Goal: Complete Application Form: Complete application form

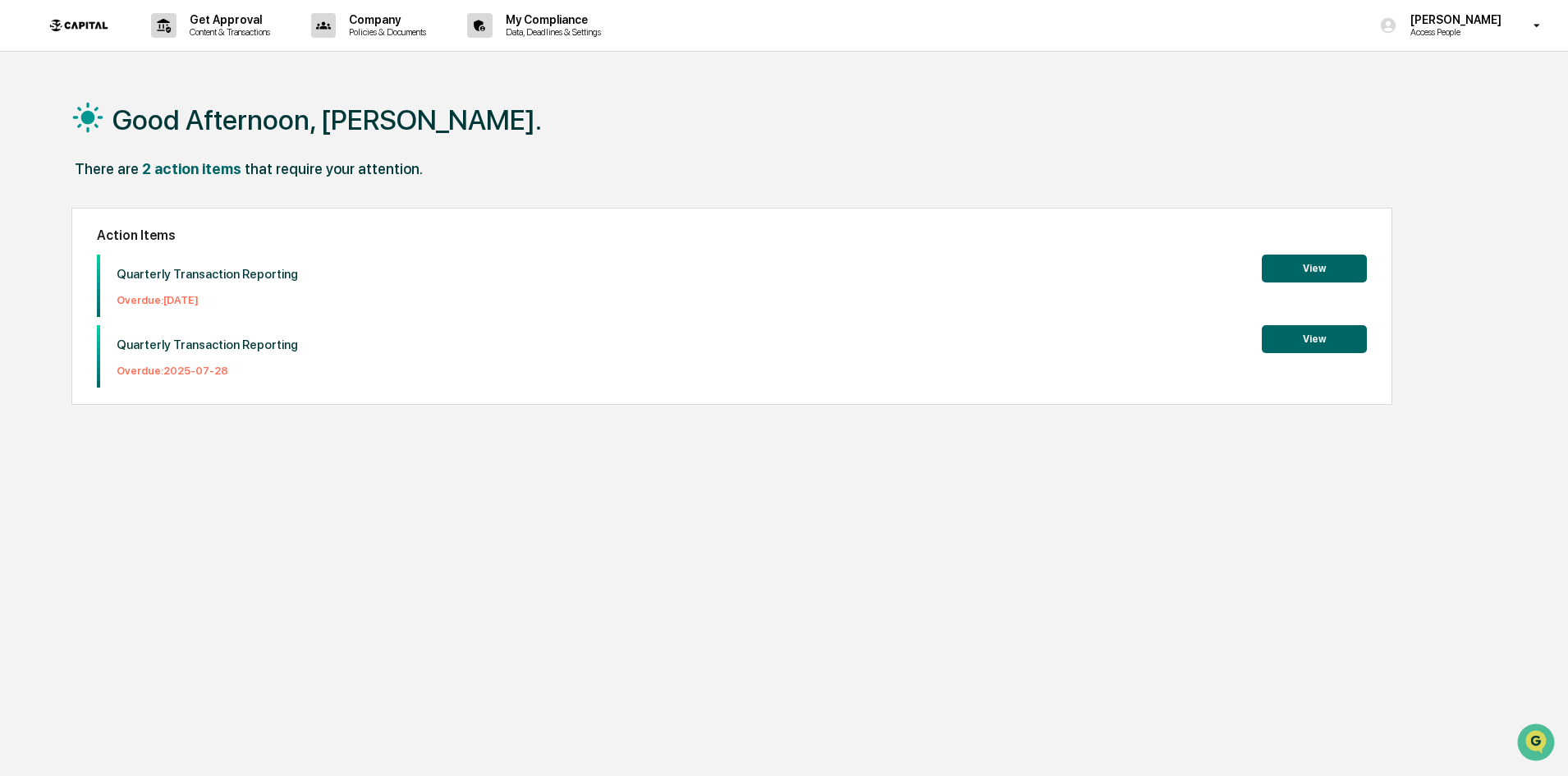
click at [1341, 264] on button "View" at bounding box center [1314, 268] width 105 height 28
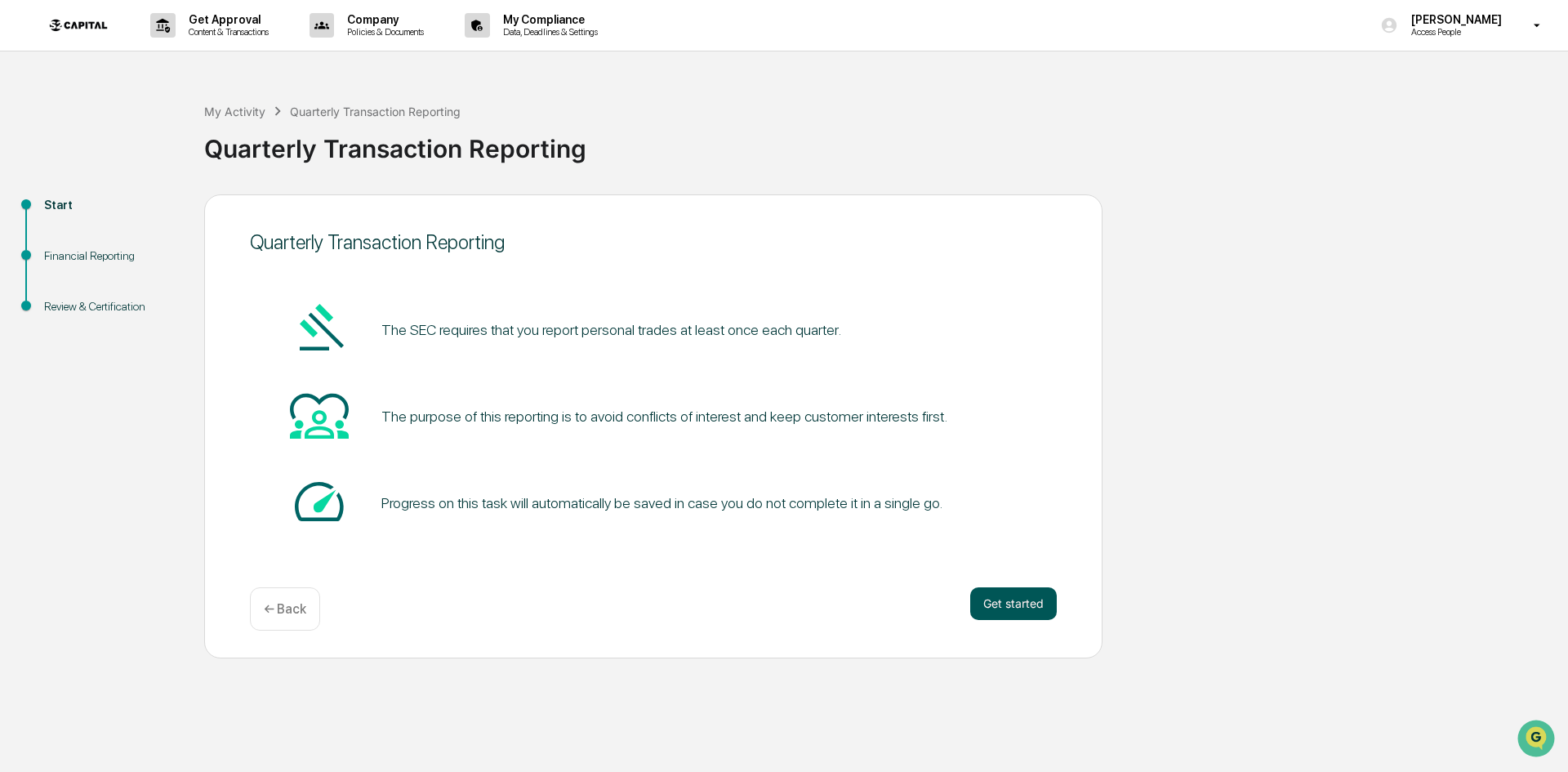
click at [989, 600] on button "Get started" at bounding box center [1013, 604] width 86 height 33
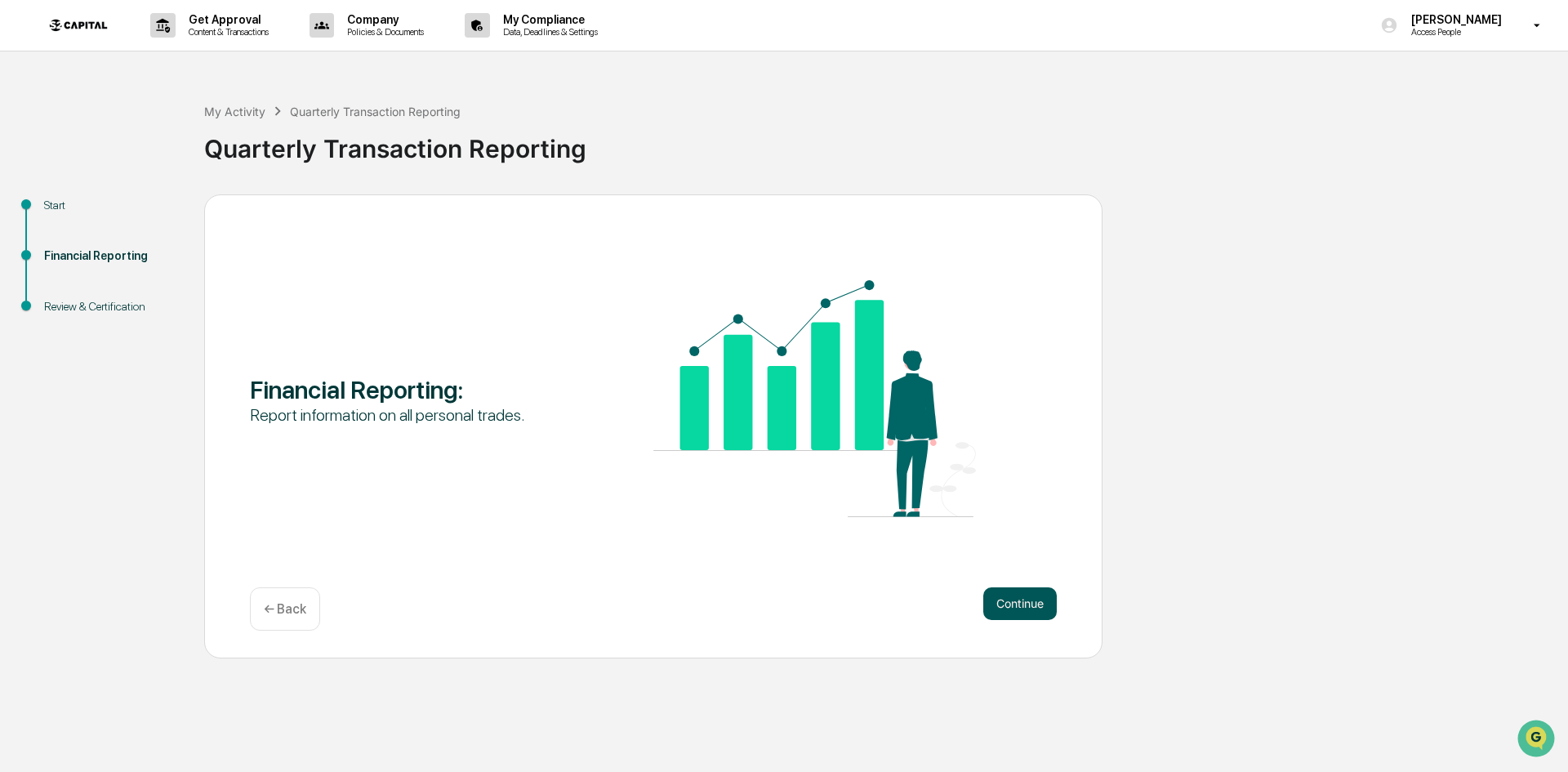
click at [1005, 601] on button "Continue" at bounding box center [1019, 604] width 73 height 33
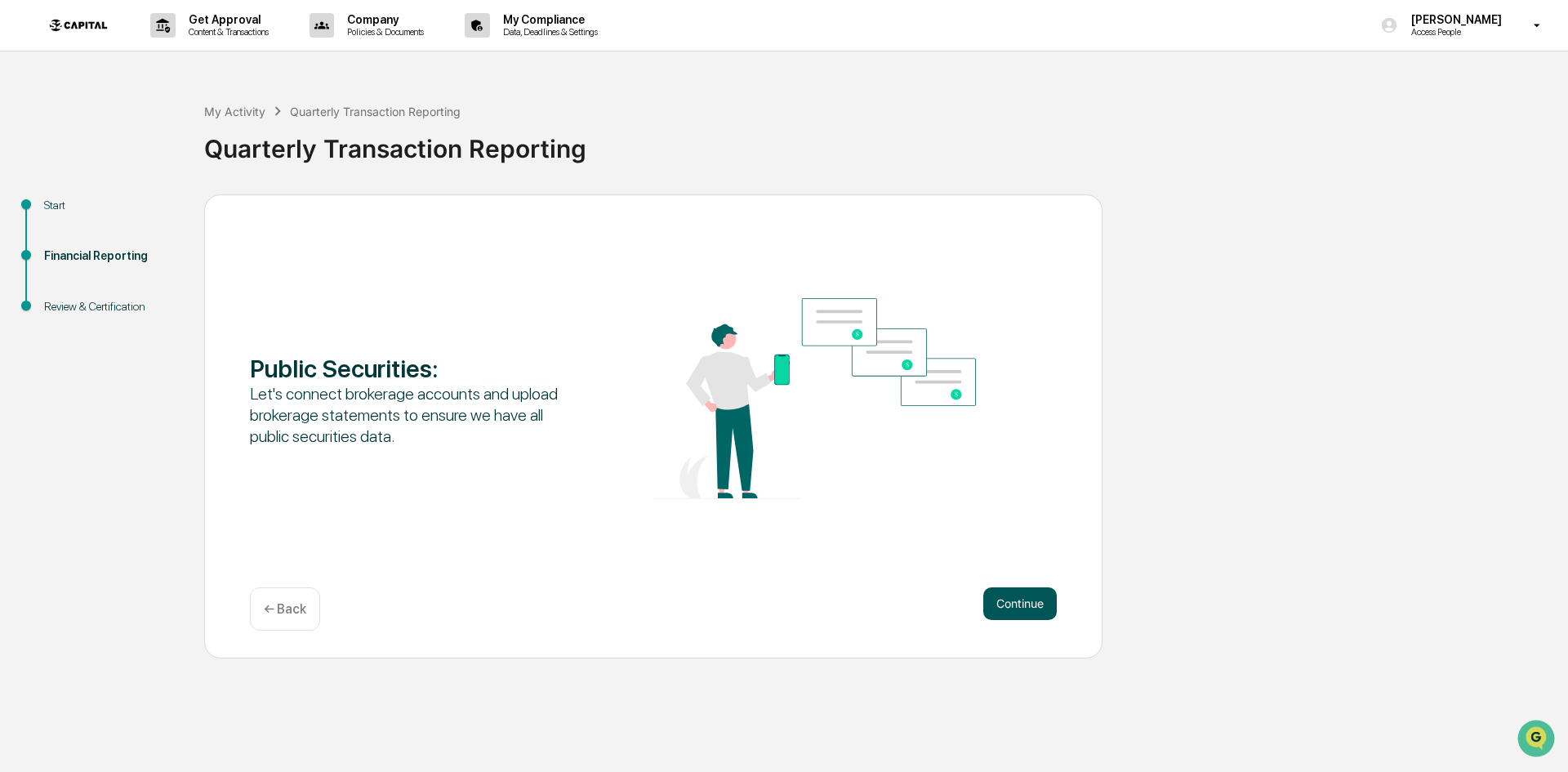
click at [1005, 602] on button "Continue" at bounding box center [1019, 604] width 73 height 33
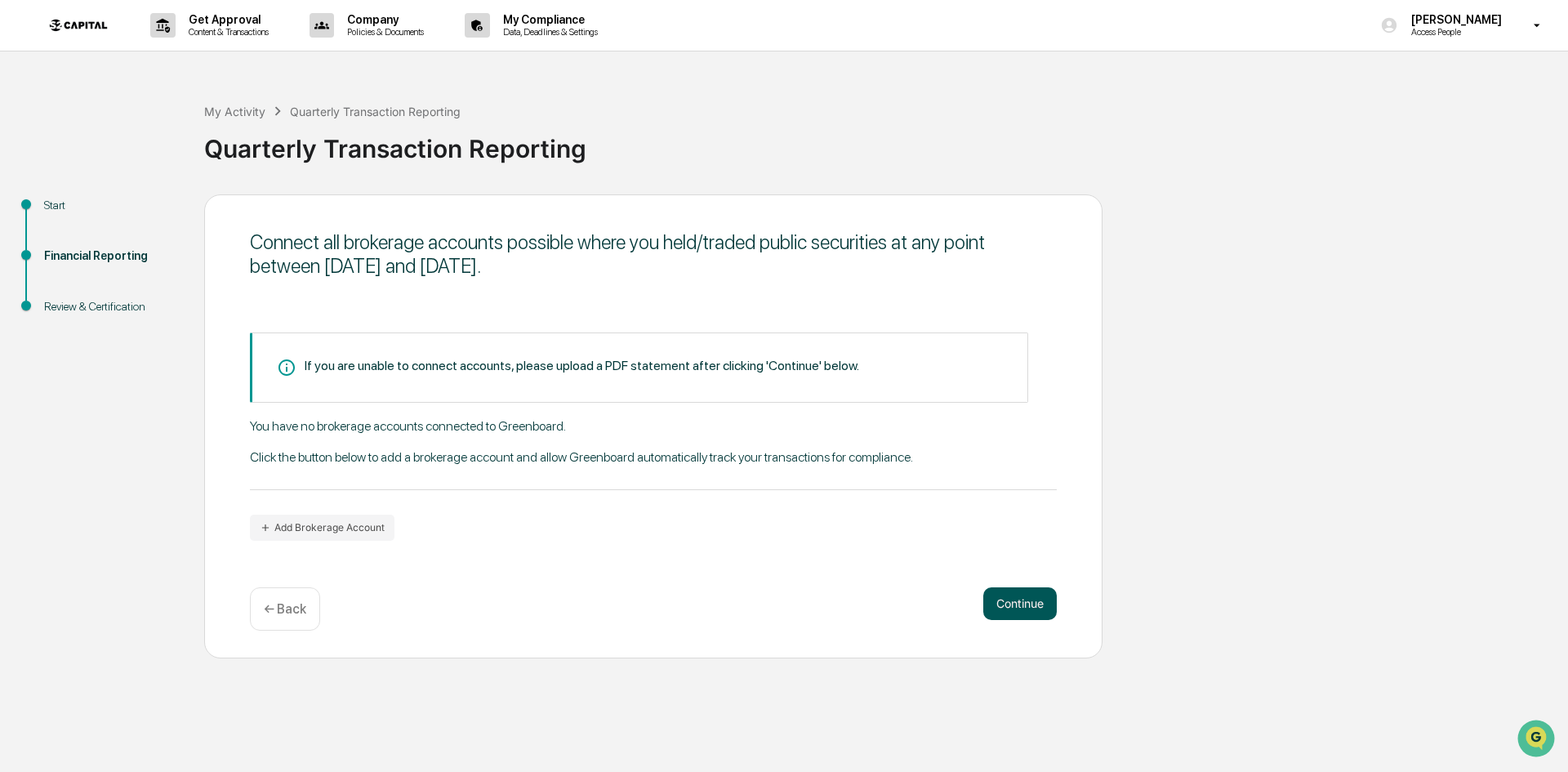
click at [1005, 602] on button "Continue" at bounding box center [1019, 604] width 73 height 33
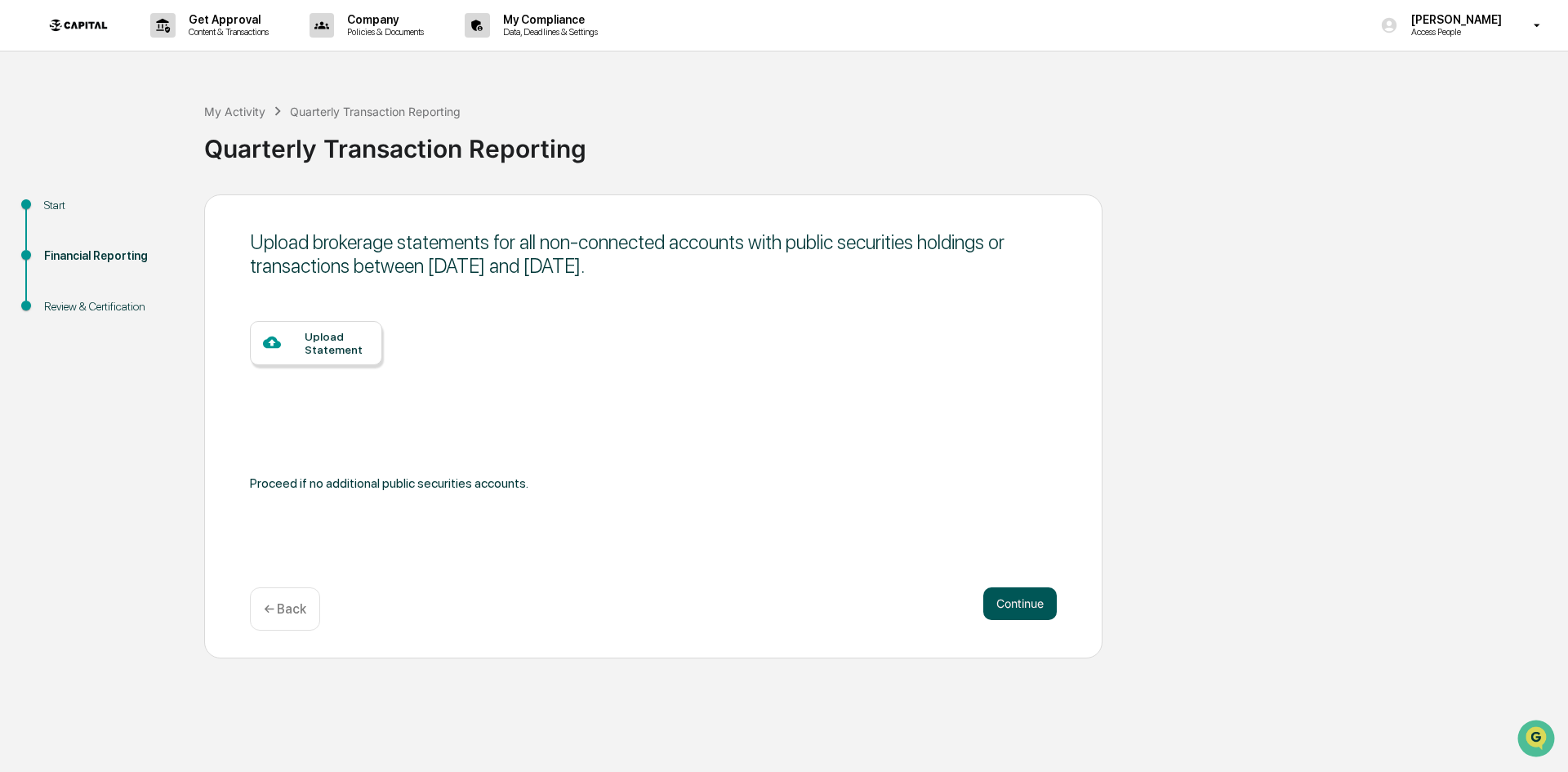
click at [1005, 602] on button "Continue" at bounding box center [1019, 604] width 73 height 33
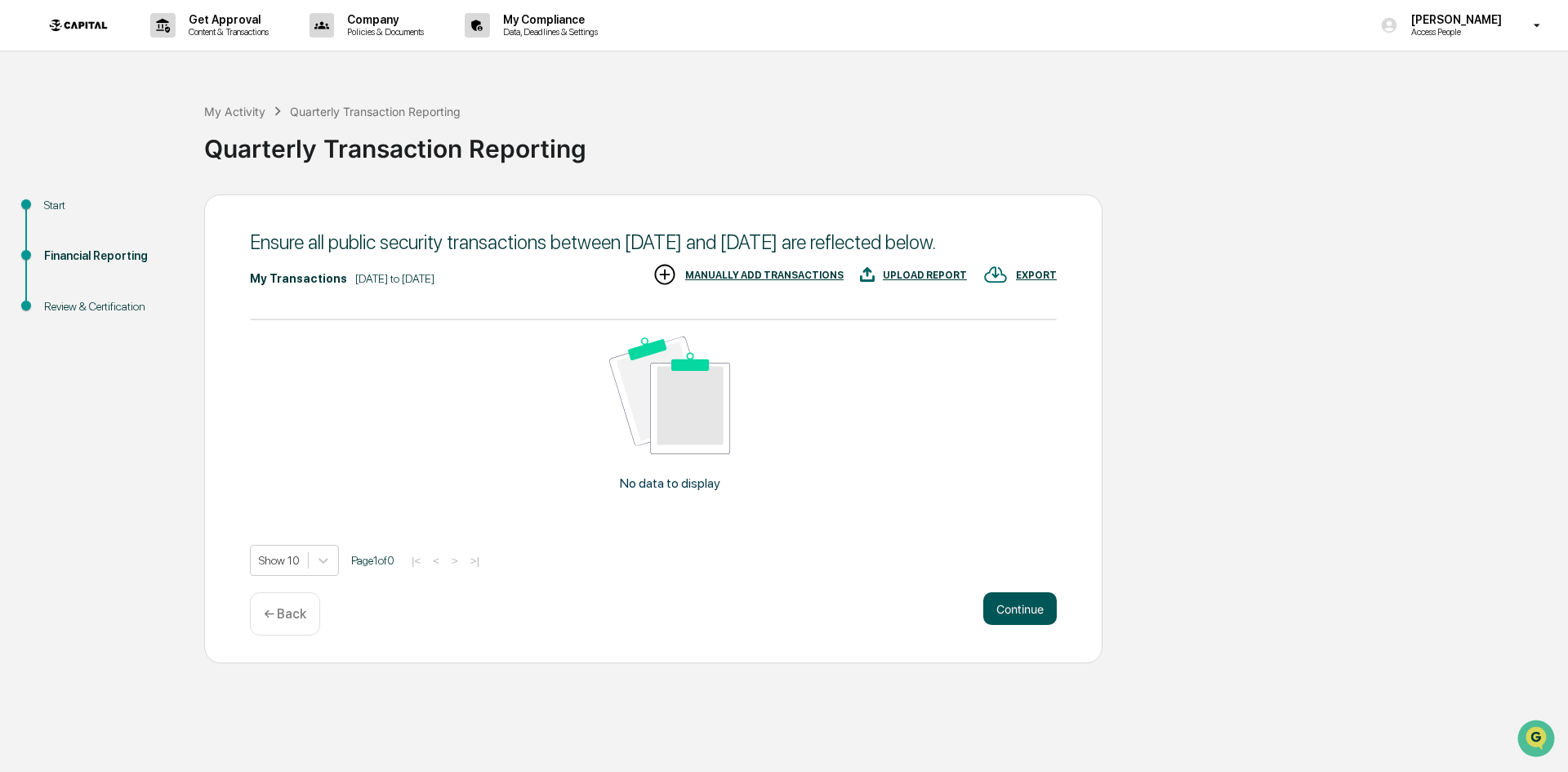
click at [1003, 625] on button "Continue" at bounding box center [1019, 609] width 73 height 33
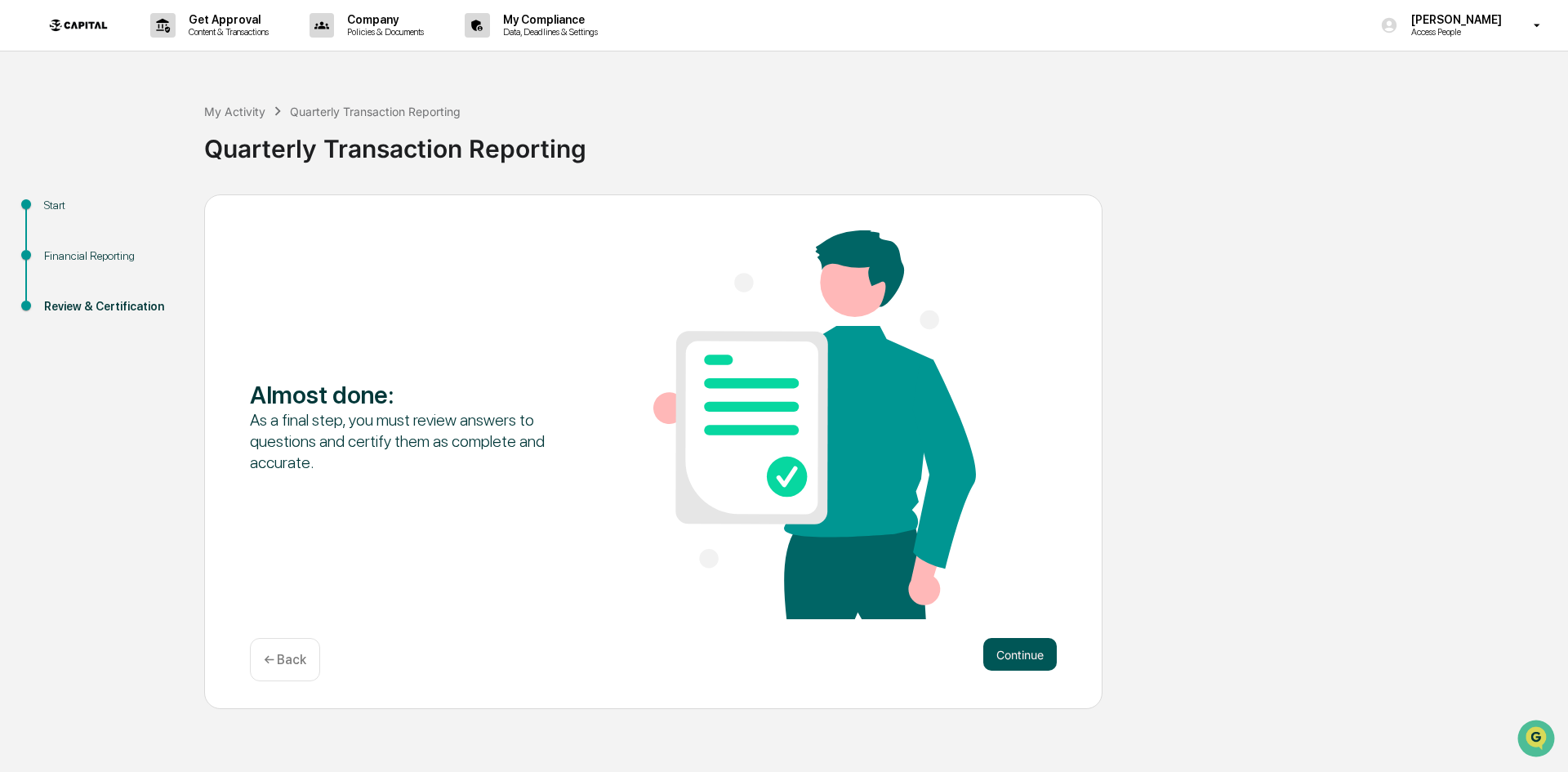
click at [1009, 655] on button "Continue" at bounding box center [1019, 655] width 73 height 33
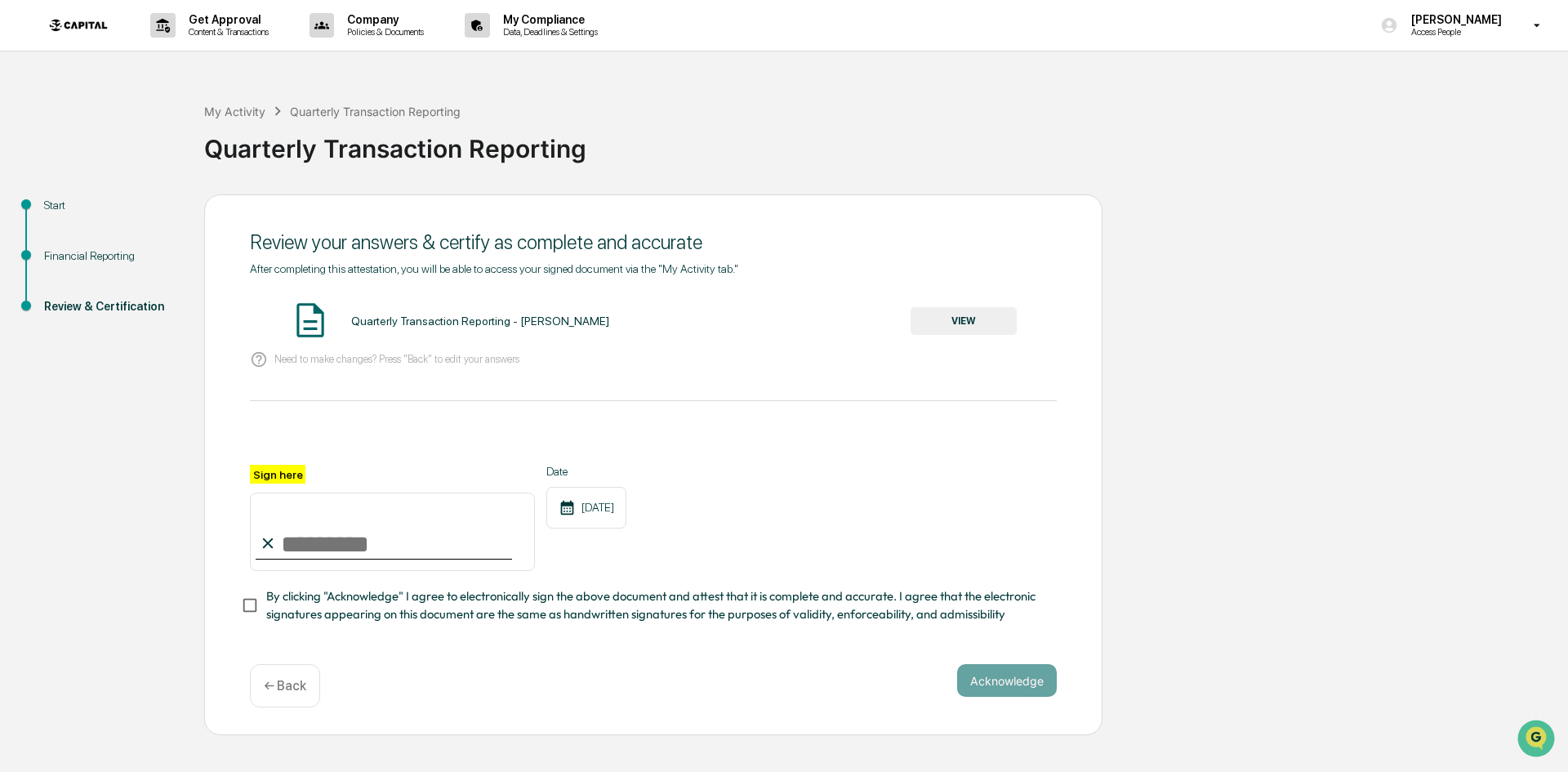
click at [377, 532] on input "Sign here" at bounding box center [392, 531] width 285 height 78
type input "**********"
click at [790, 605] on span "By clicking "Acknowledge" I agree to electronically sign the above document and…" at bounding box center [655, 605] width 778 height 37
click at [1043, 692] on button "Acknowledge" at bounding box center [1006, 680] width 99 height 33
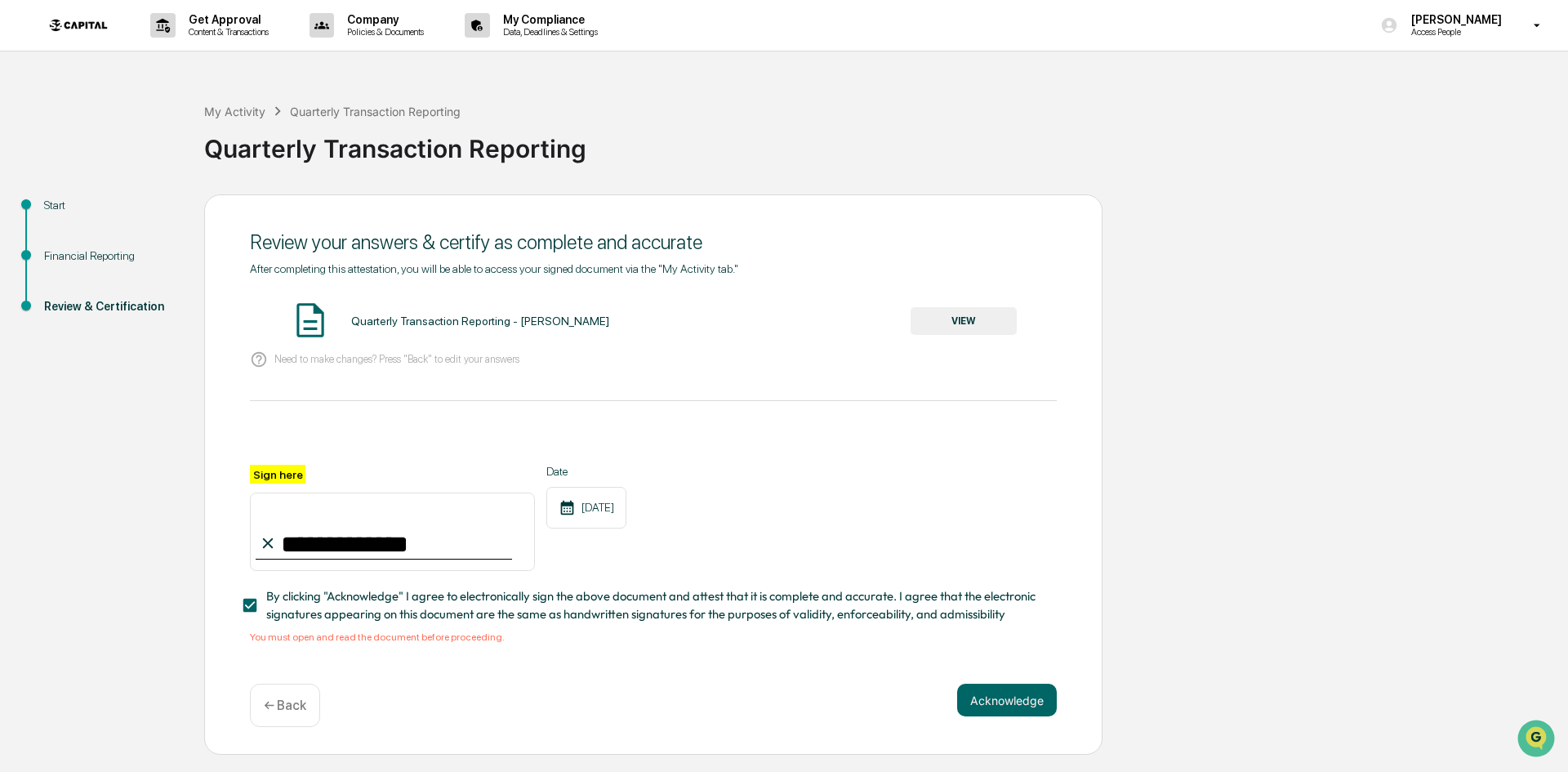
click at [942, 312] on button "VIEW" at bounding box center [963, 321] width 106 height 28
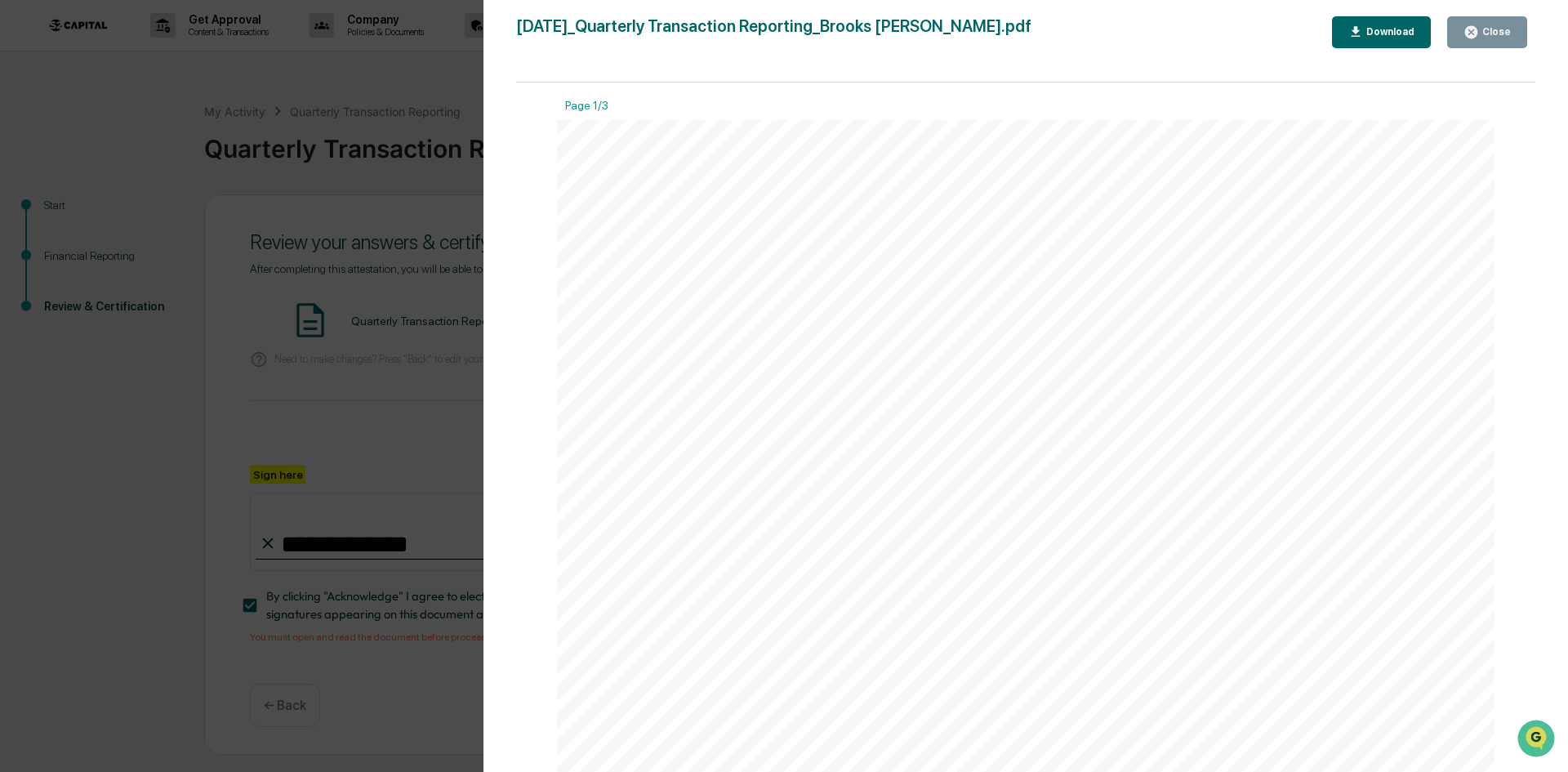
click at [1459, 43] on button "Close" at bounding box center [1487, 32] width 80 height 32
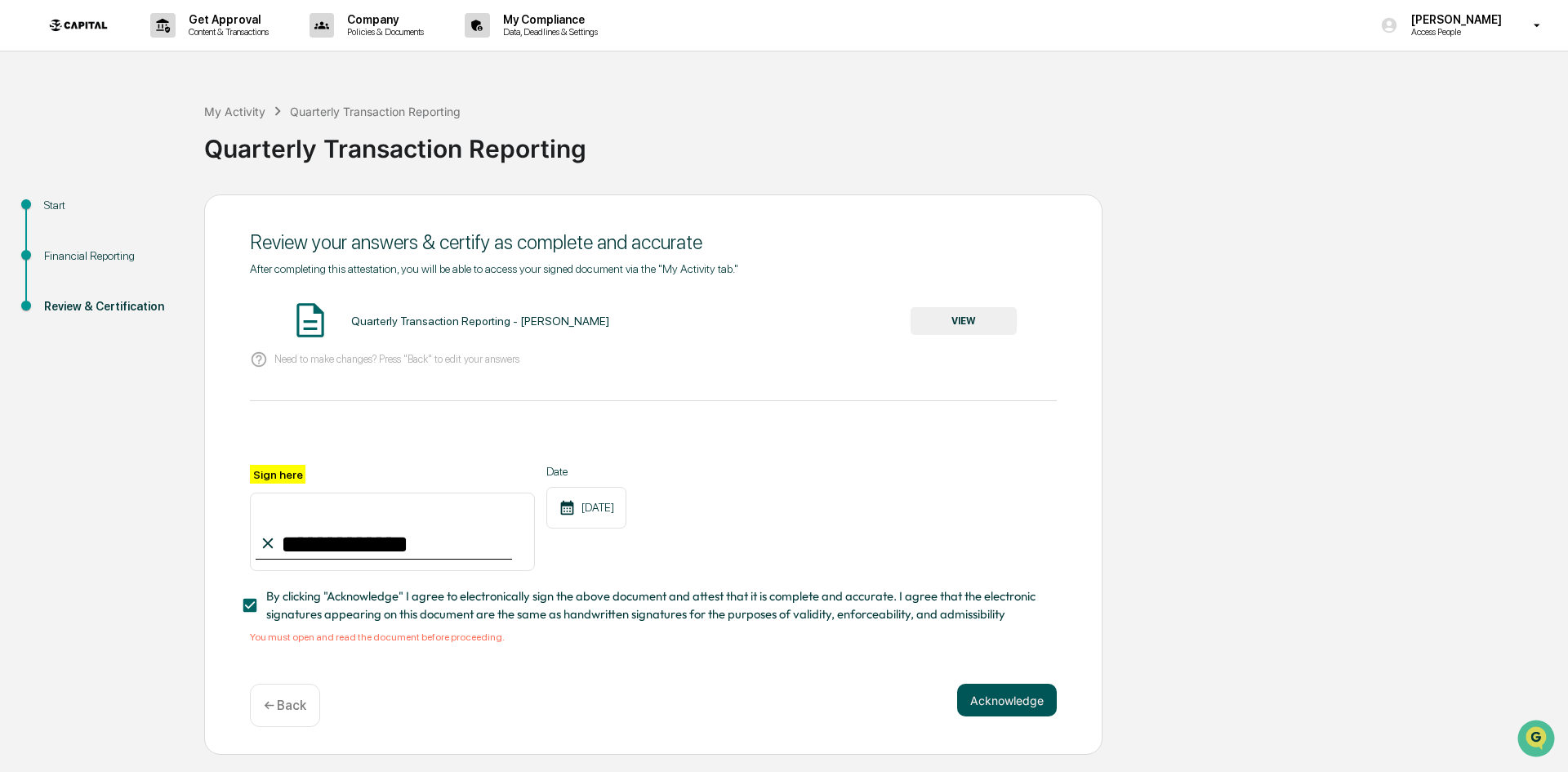
click at [1019, 693] on button "Acknowledge" at bounding box center [1006, 700] width 99 height 33
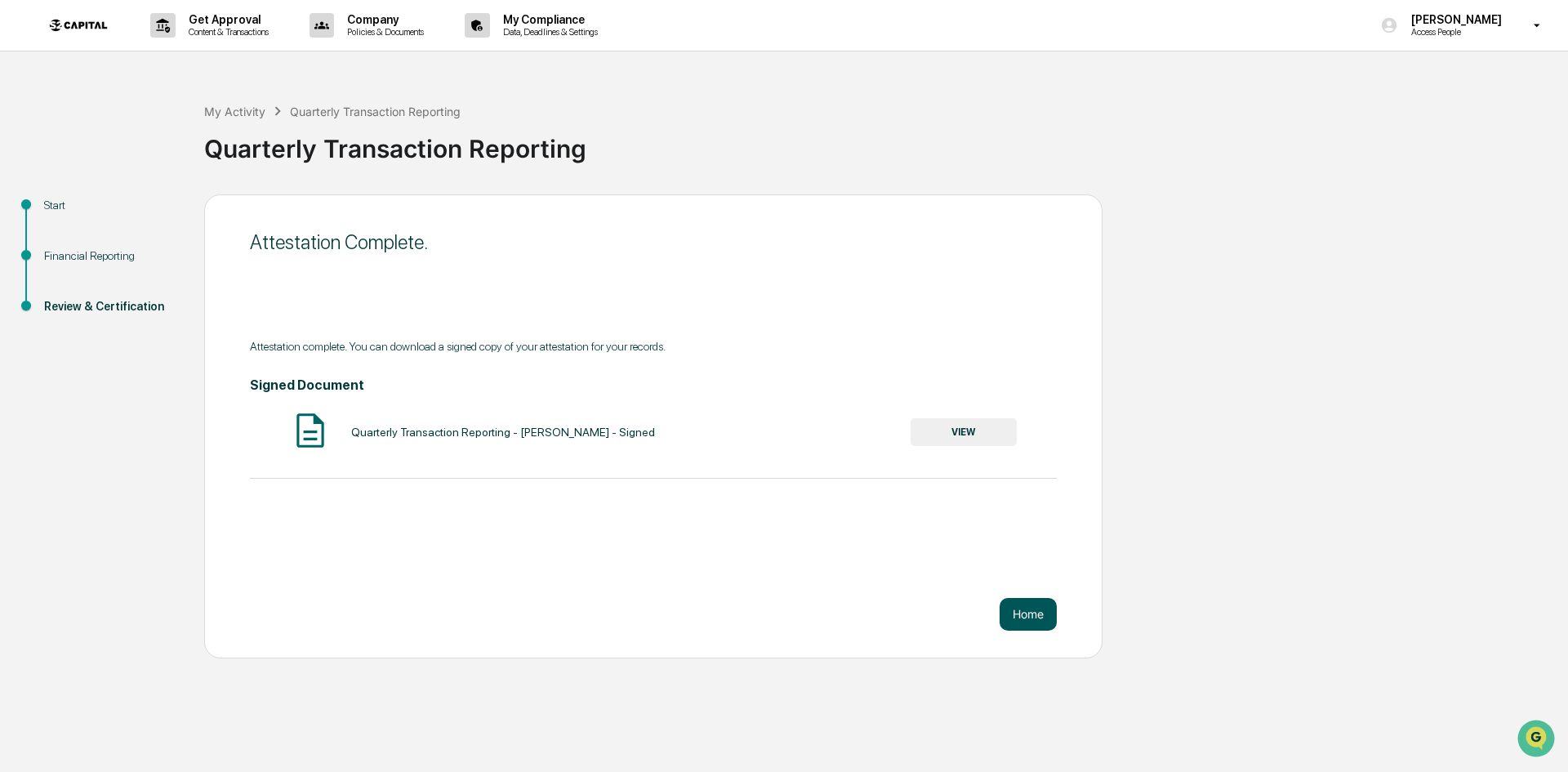
click at [1022, 621] on button "Home" at bounding box center [1028, 614] width 57 height 33
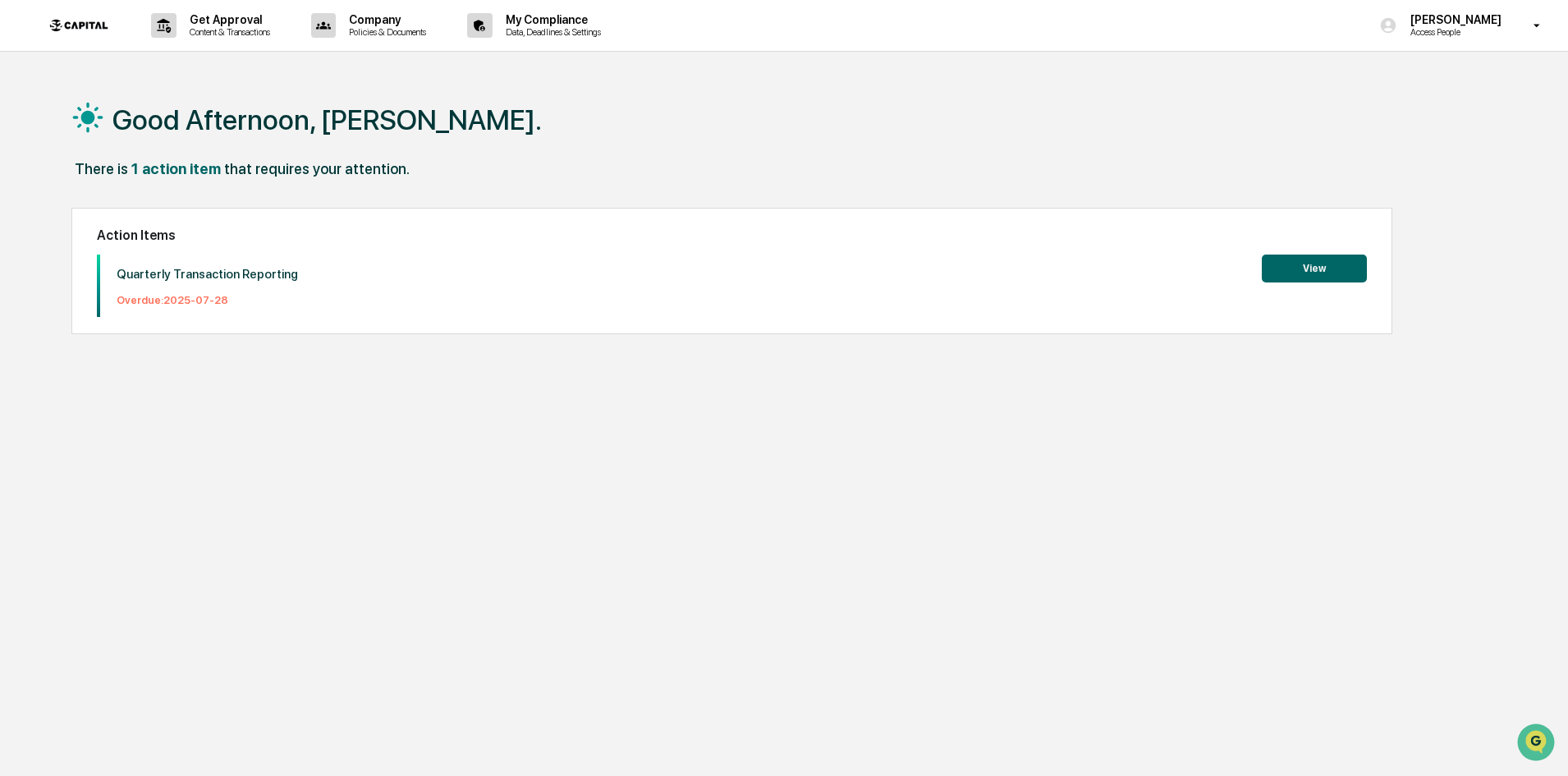
click at [1336, 267] on button "View" at bounding box center [1314, 268] width 105 height 28
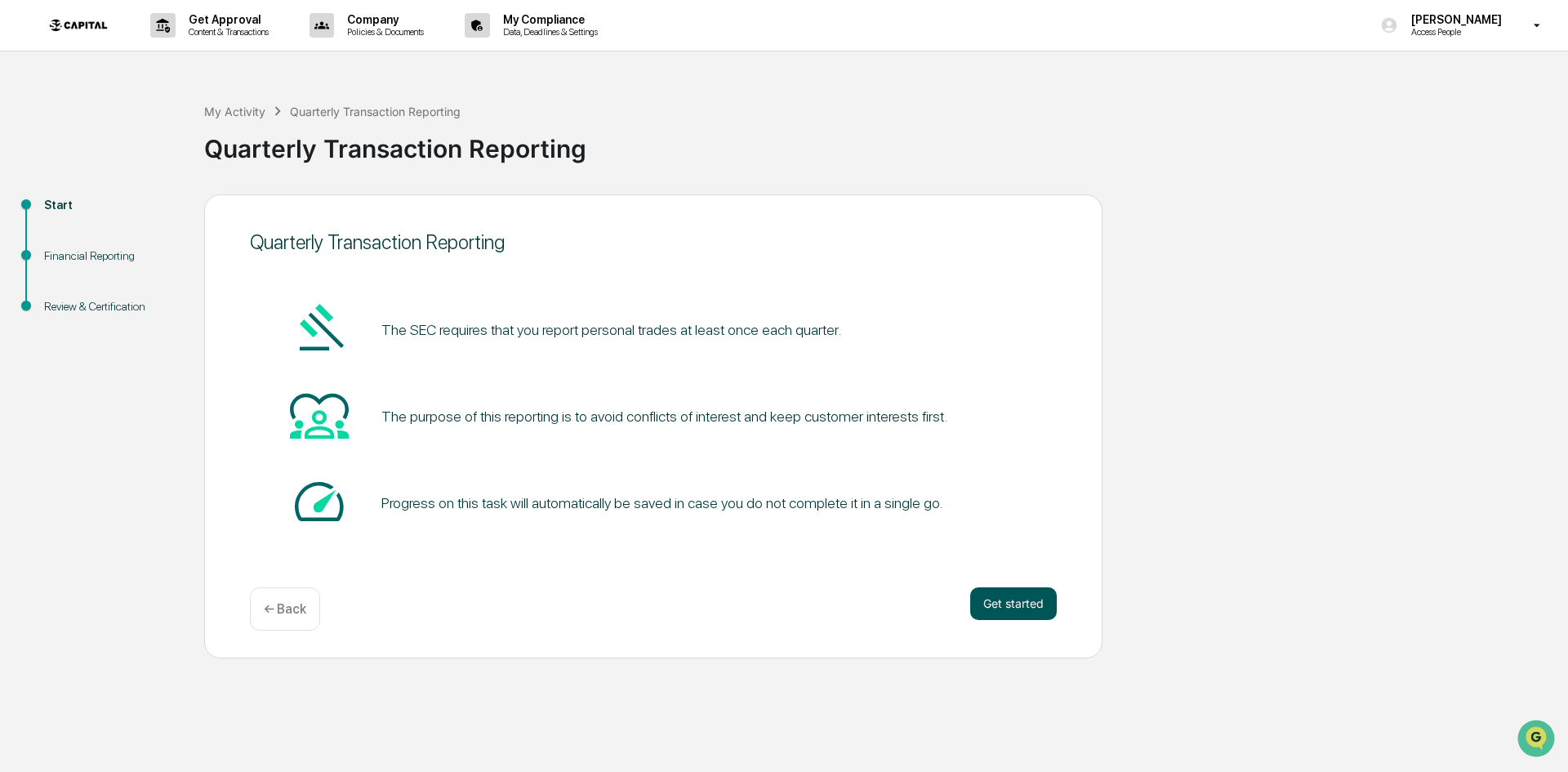
click at [1018, 595] on button "Get started" at bounding box center [1013, 604] width 86 height 33
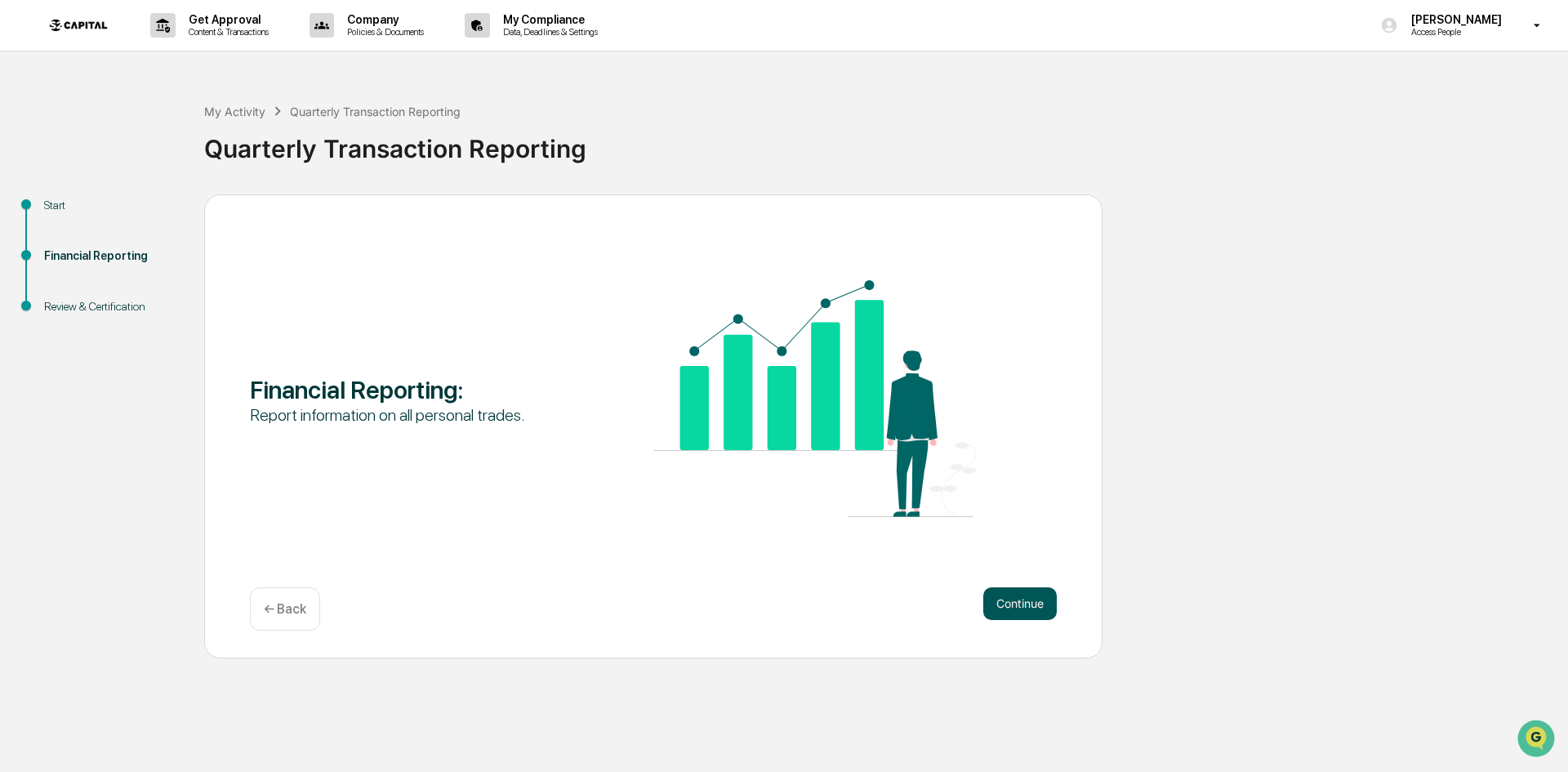
click at [1014, 605] on button "Continue" at bounding box center [1019, 604] width 73 height 33
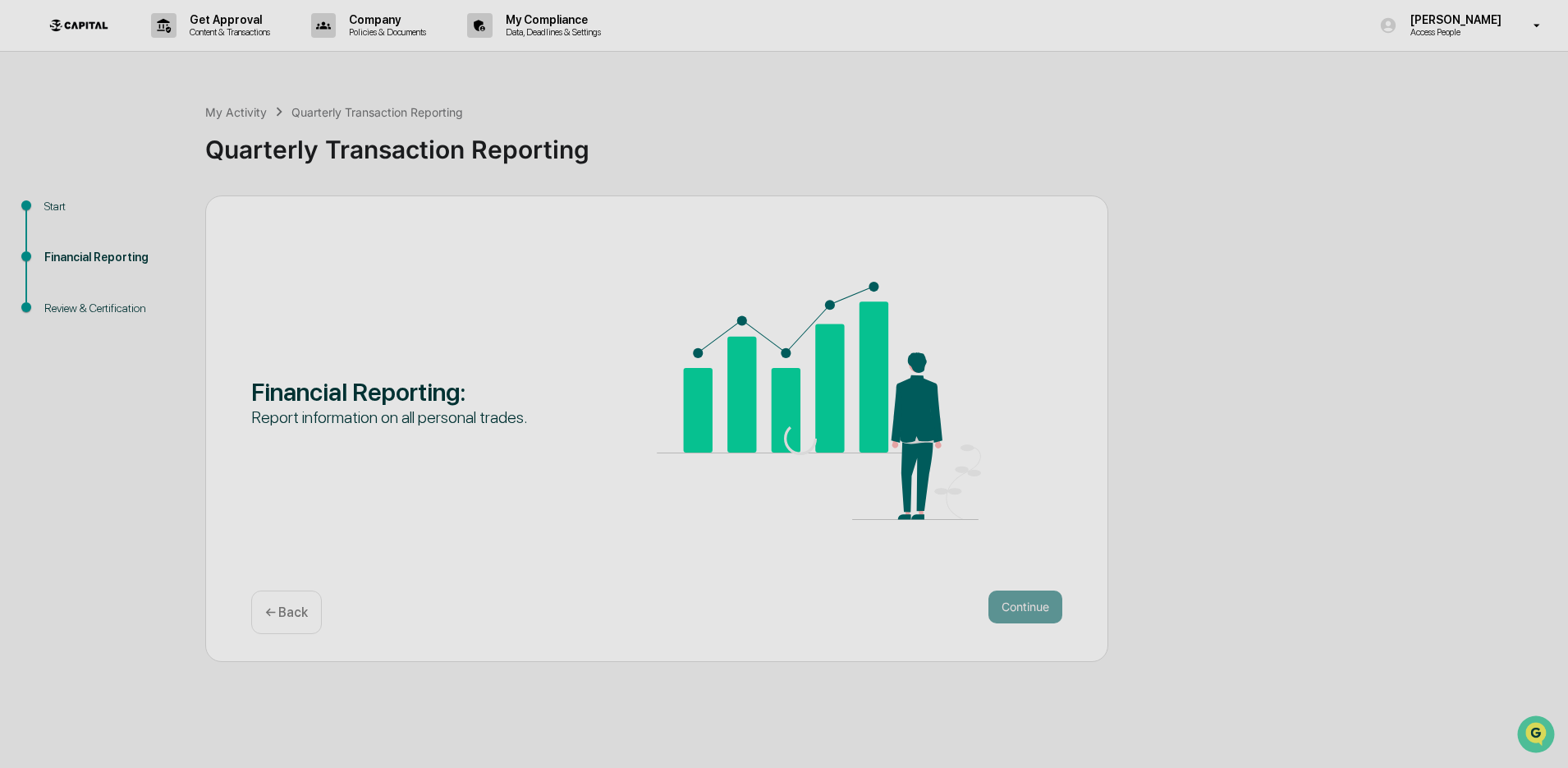
click at [1019, 609] on div at bounding box center [800, 439] width 1601 height 878
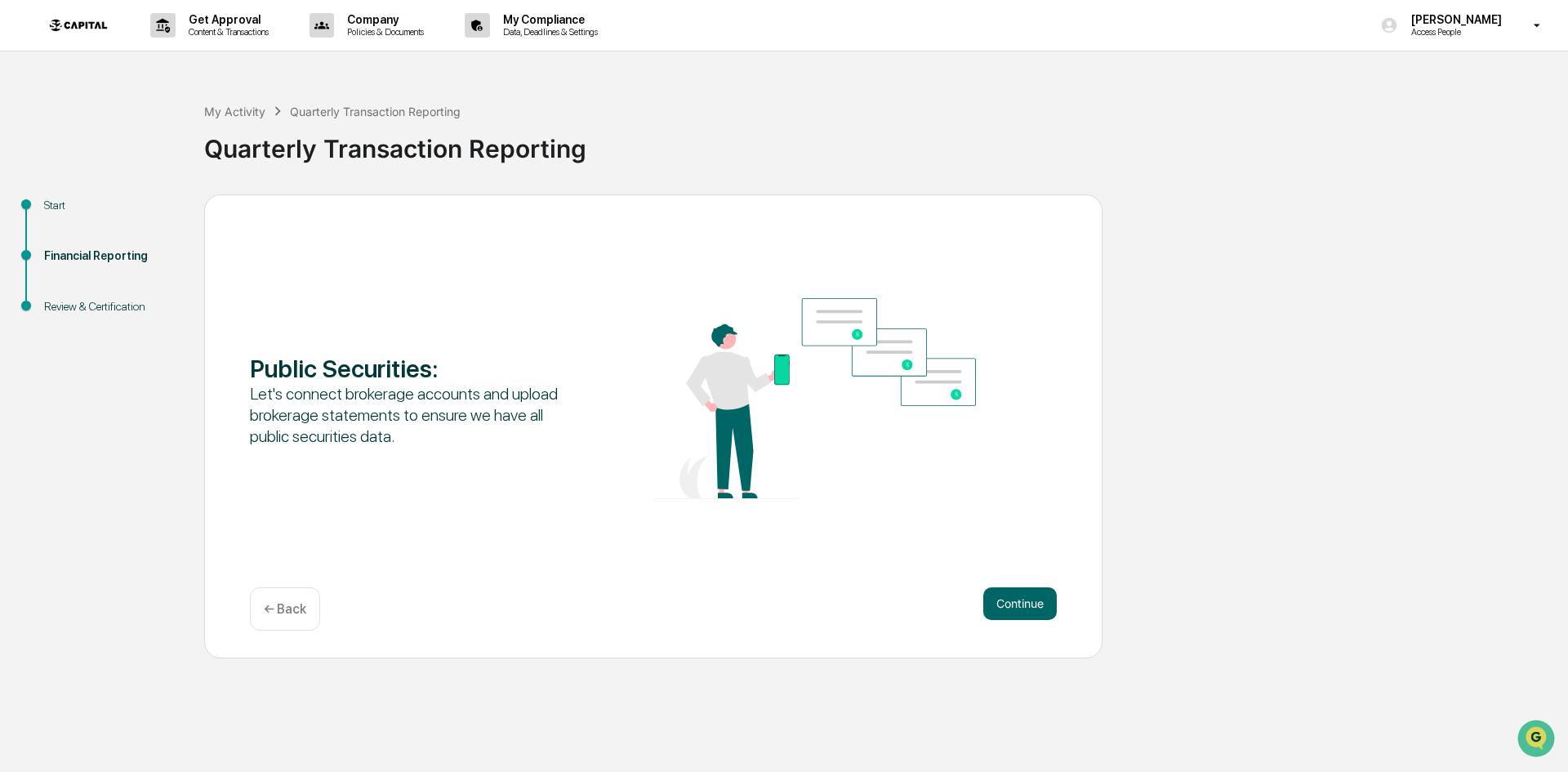
click at [1014, 605] on button "Continue" at bounding box center [1019, 604] width 73 height 33
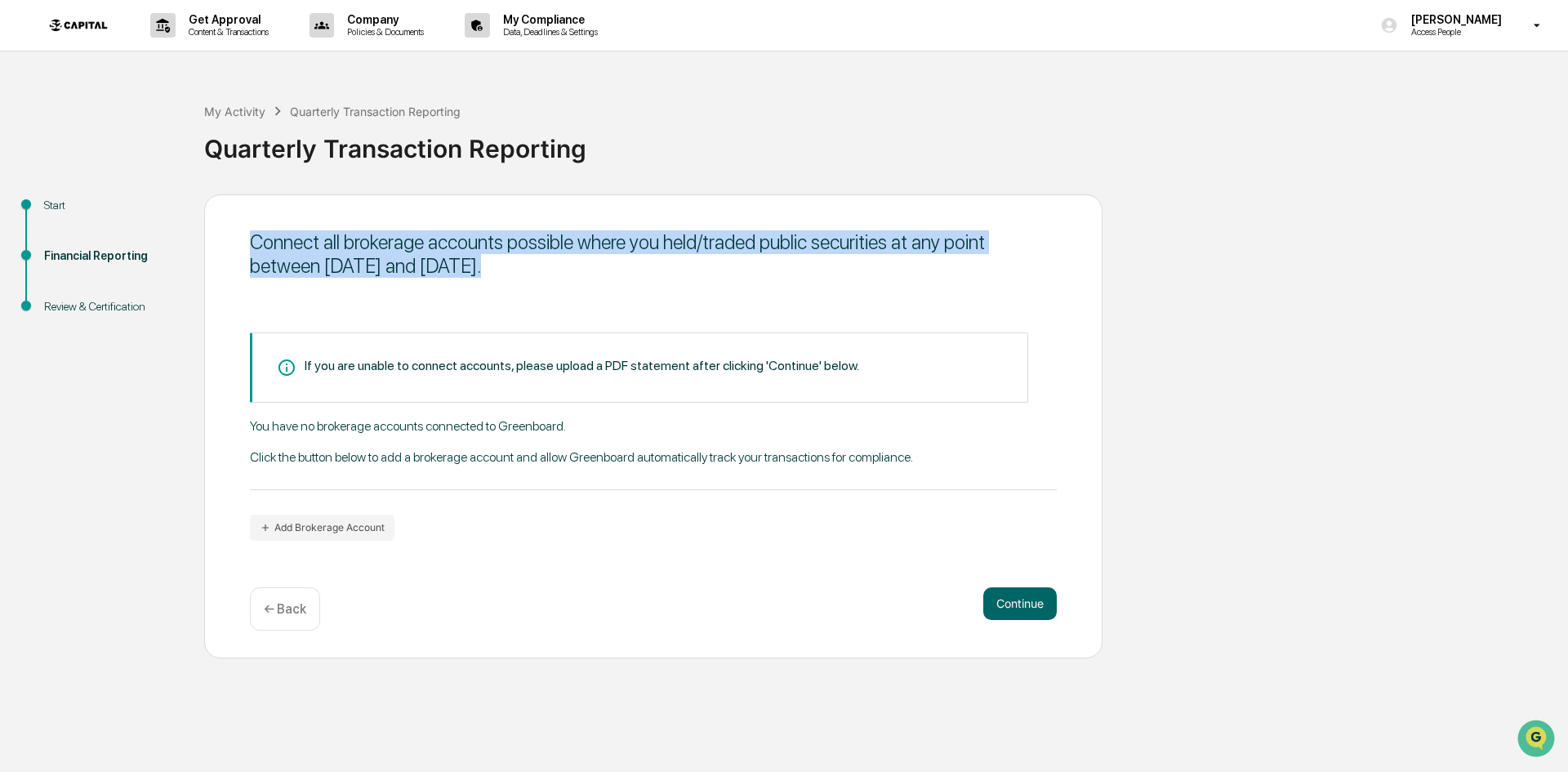
click at [1014, 605] on button "Continue" at bounding box center [1019, 604] width 73 height 33
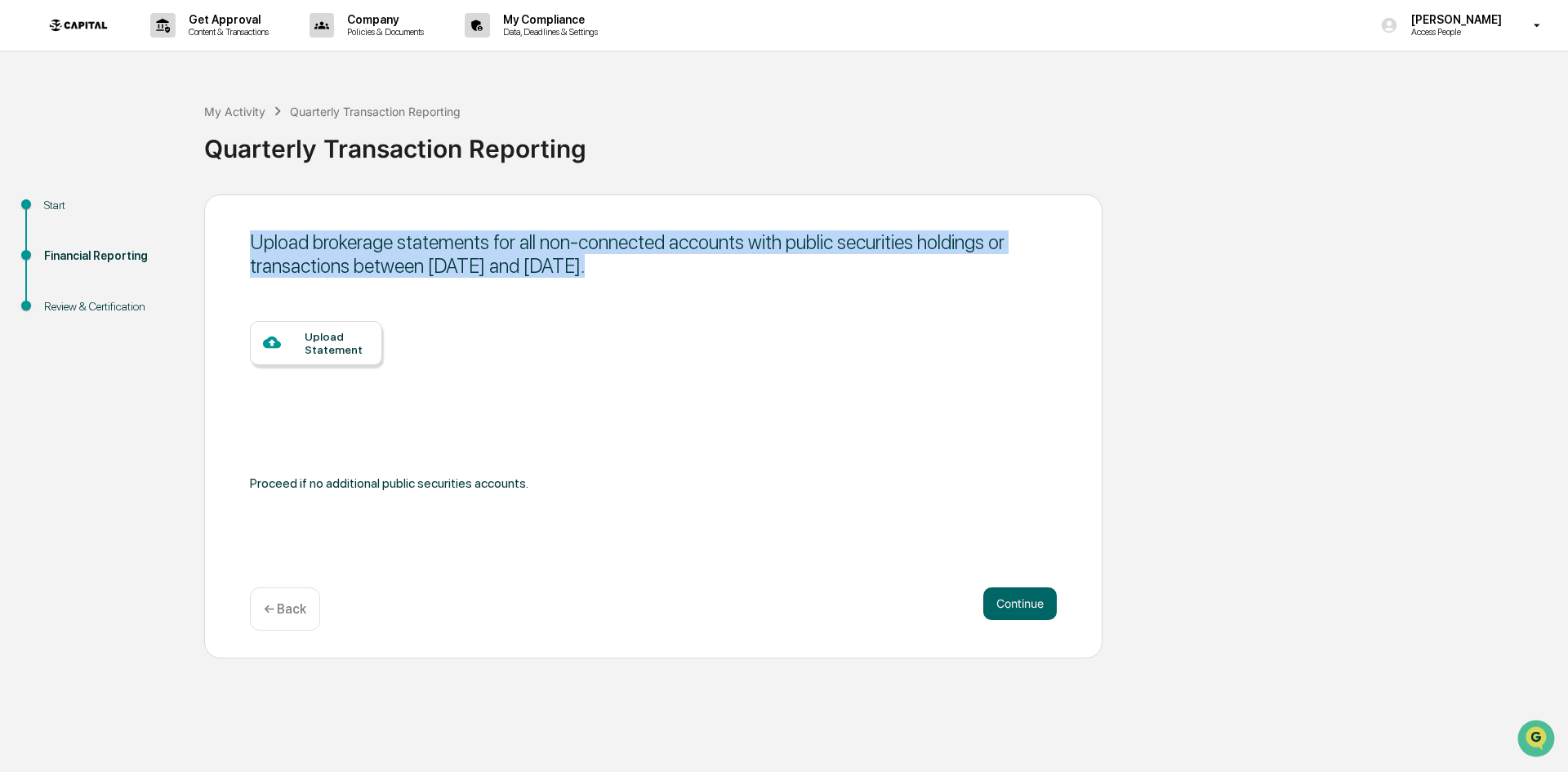
click at [1014, 605] on button "Continue" at bounding box center [1019, 604] width 73 height 33
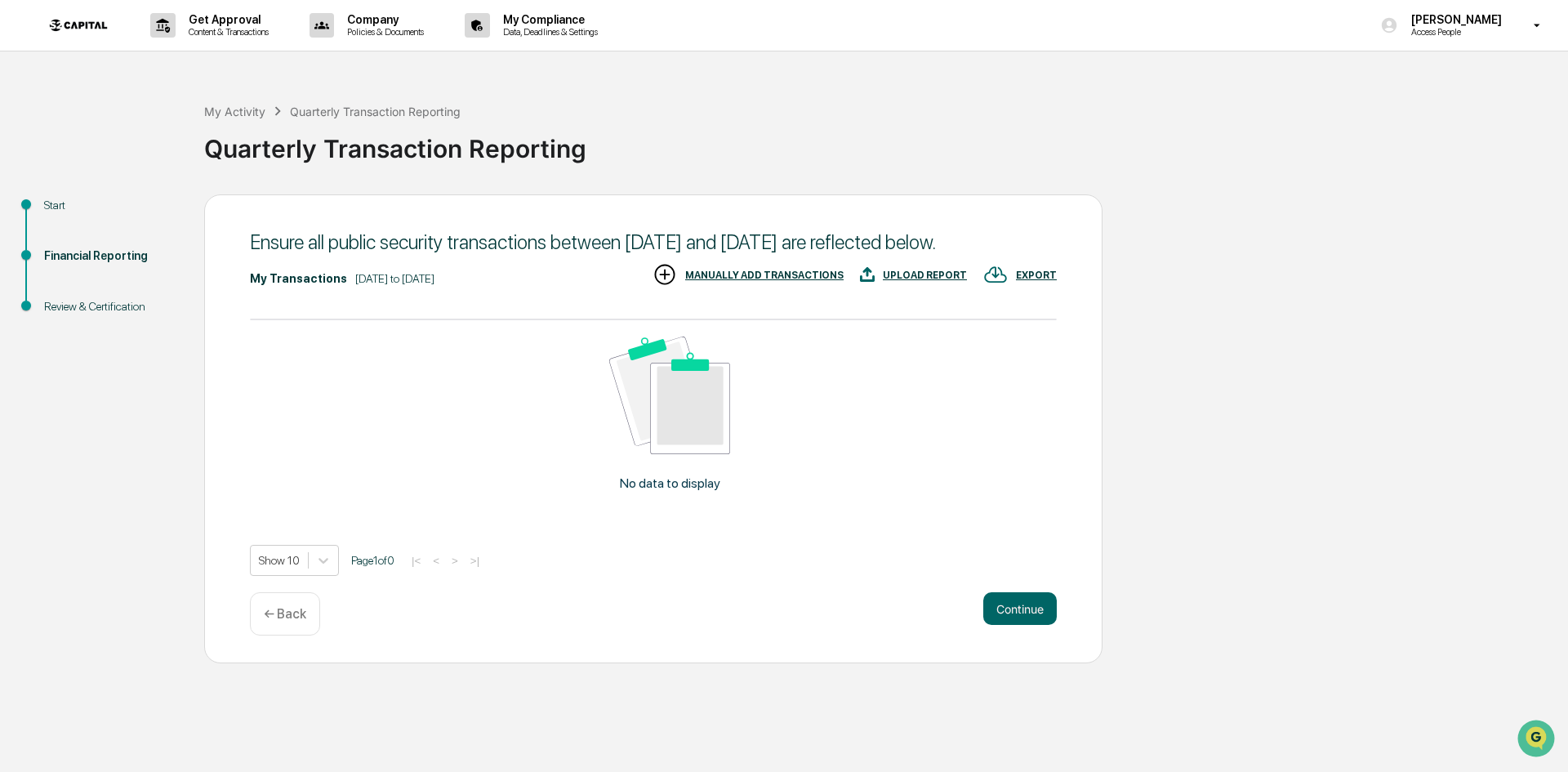
click at [1014, 605] on button "Continue" at bounding box center [1019, 609] width 73 height 33
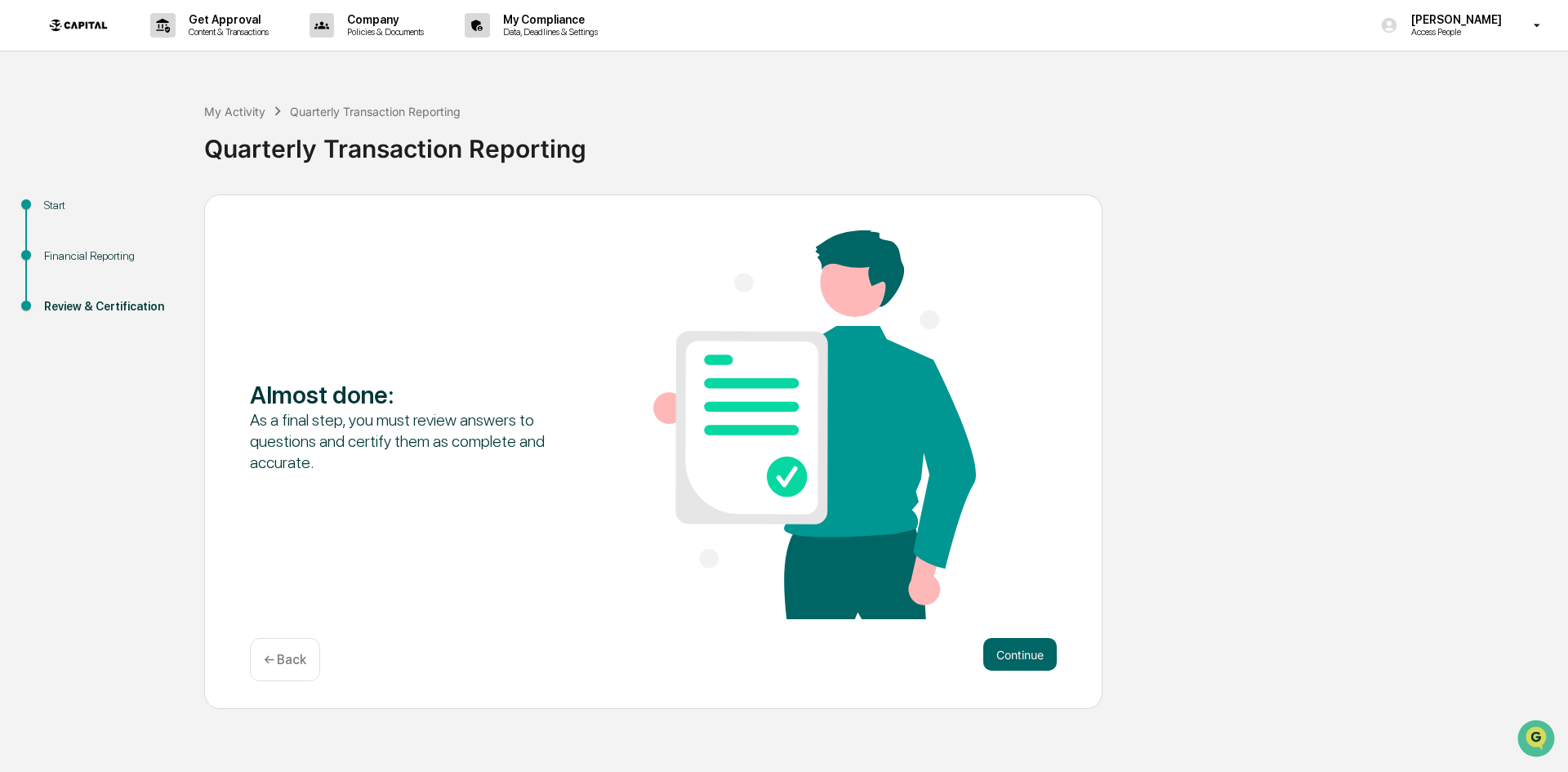
click at [1009, 675] on div "Continue ← Back" at bounding box center [653, 659] width 807 height 44
click at [1009, 661] on button "Continue" at bounding box center [1019, 655] width 73 height 33
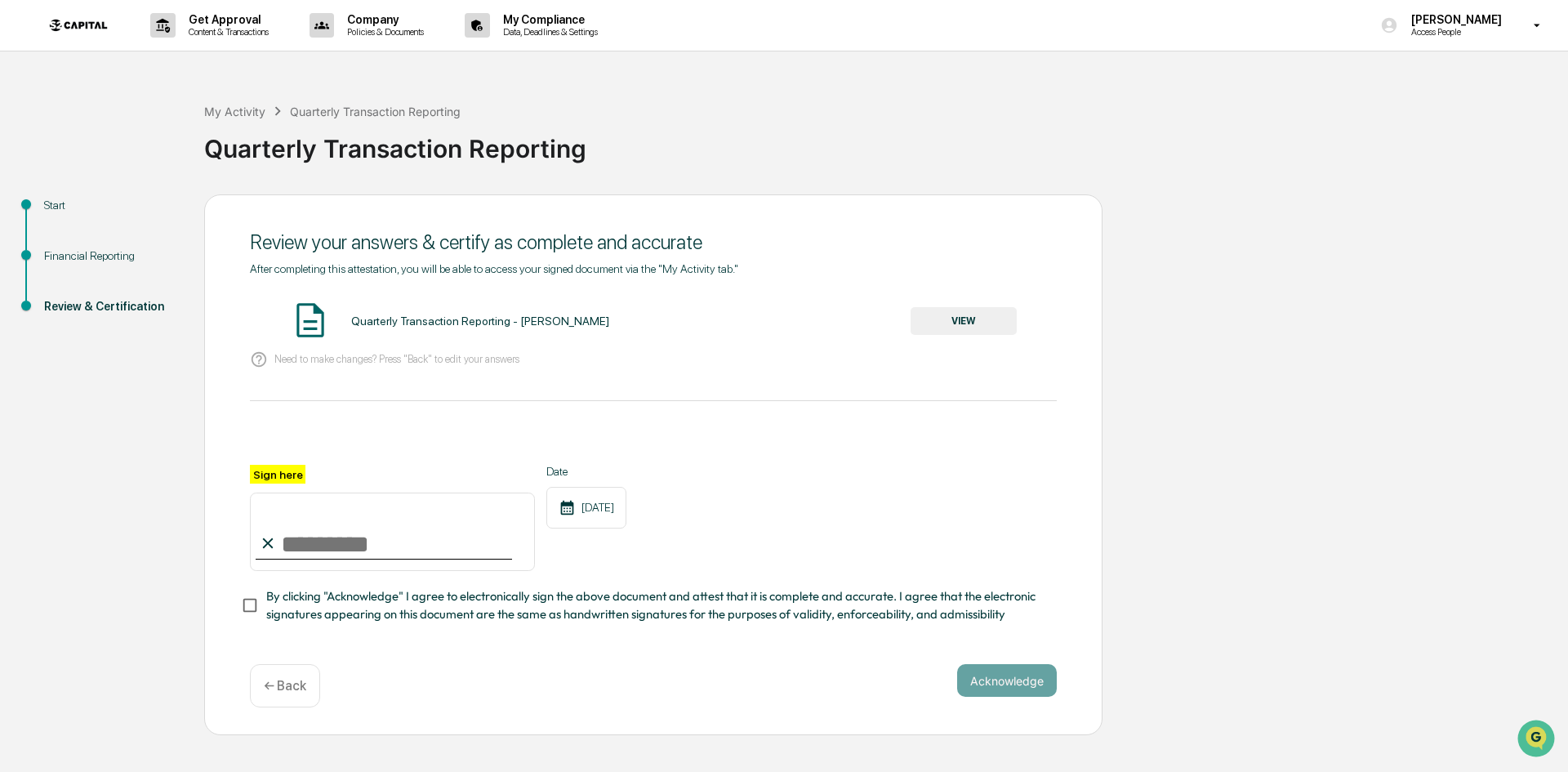
click at [356, 544] on input "Sign here" at bounding box center [392, 531] width 285 height 78
type input "**********"
click at [970, 319] on button "VIEW" at bounding box center [963, 321] width 106 height 28
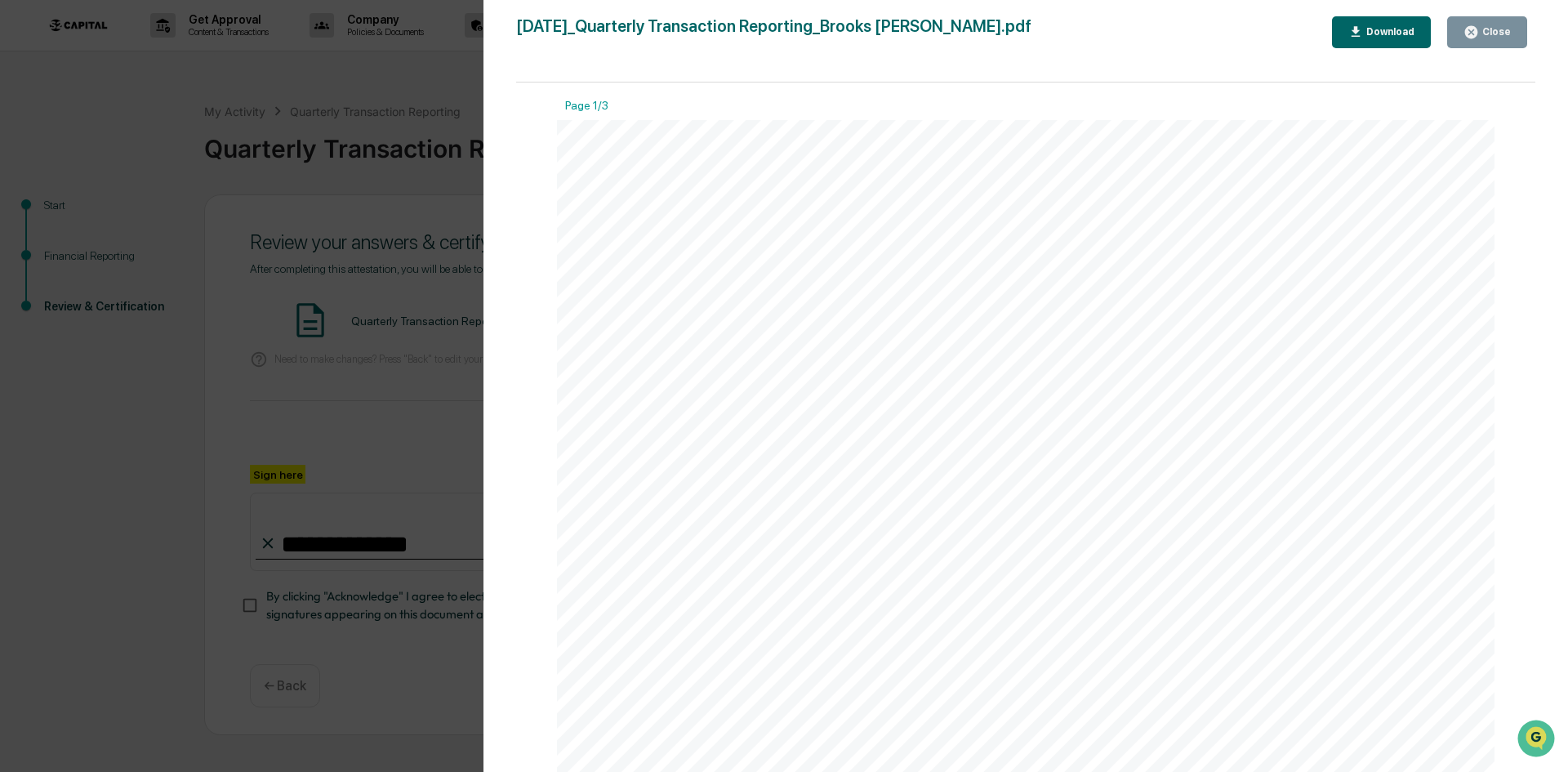
click at [1471, 39] on icon "button" at bounding box center [1471, 32] width 16 height 16
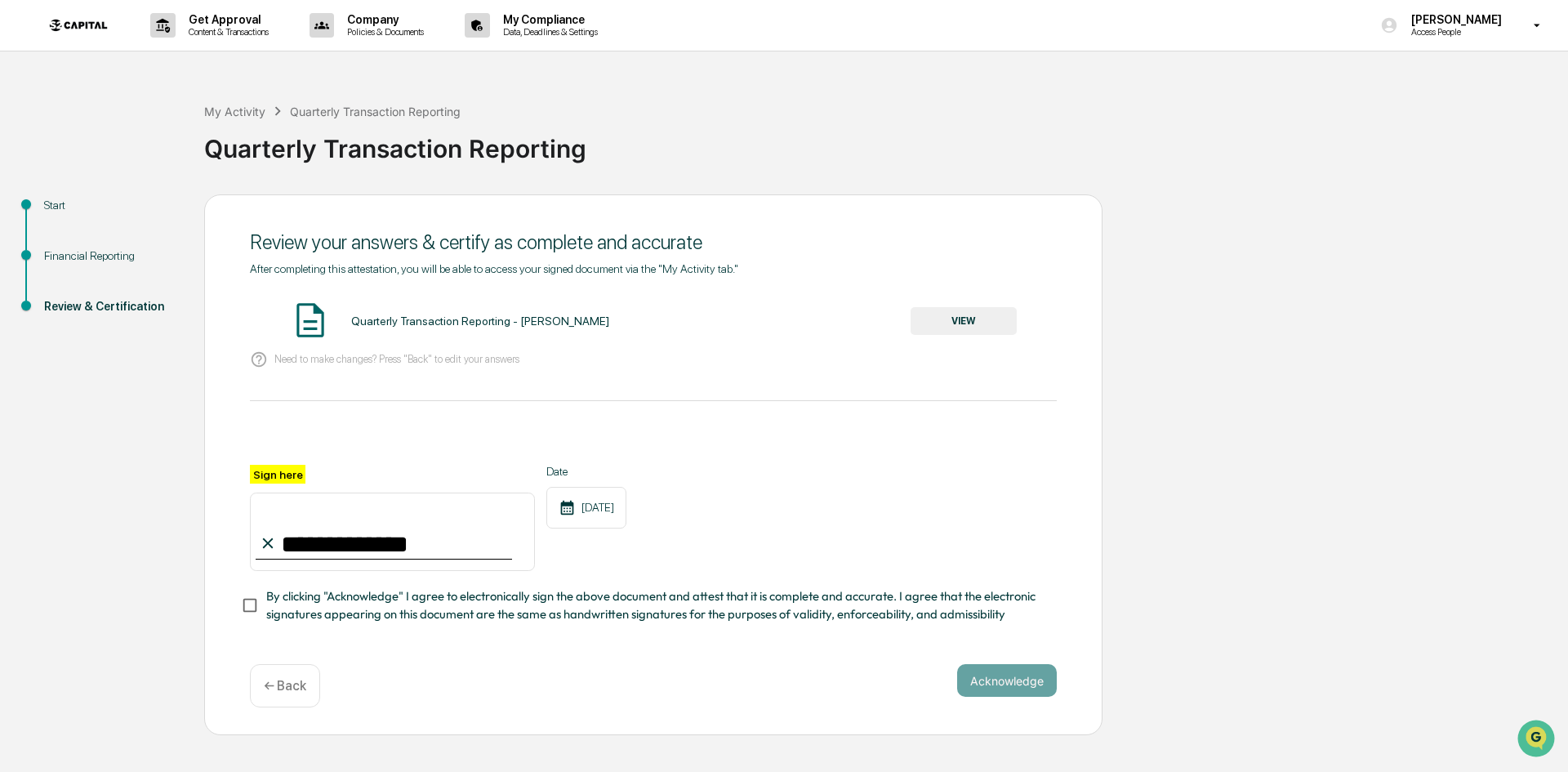
click at [590, 618] on span "By clicking "Acknowledge" I agree to electronically sign the above document and…" at bounding box center [655, 605] width 778 height 37
click at [993, 687] on button "Acknowledge" at bounding box center [1006, 680] width 99 height 33
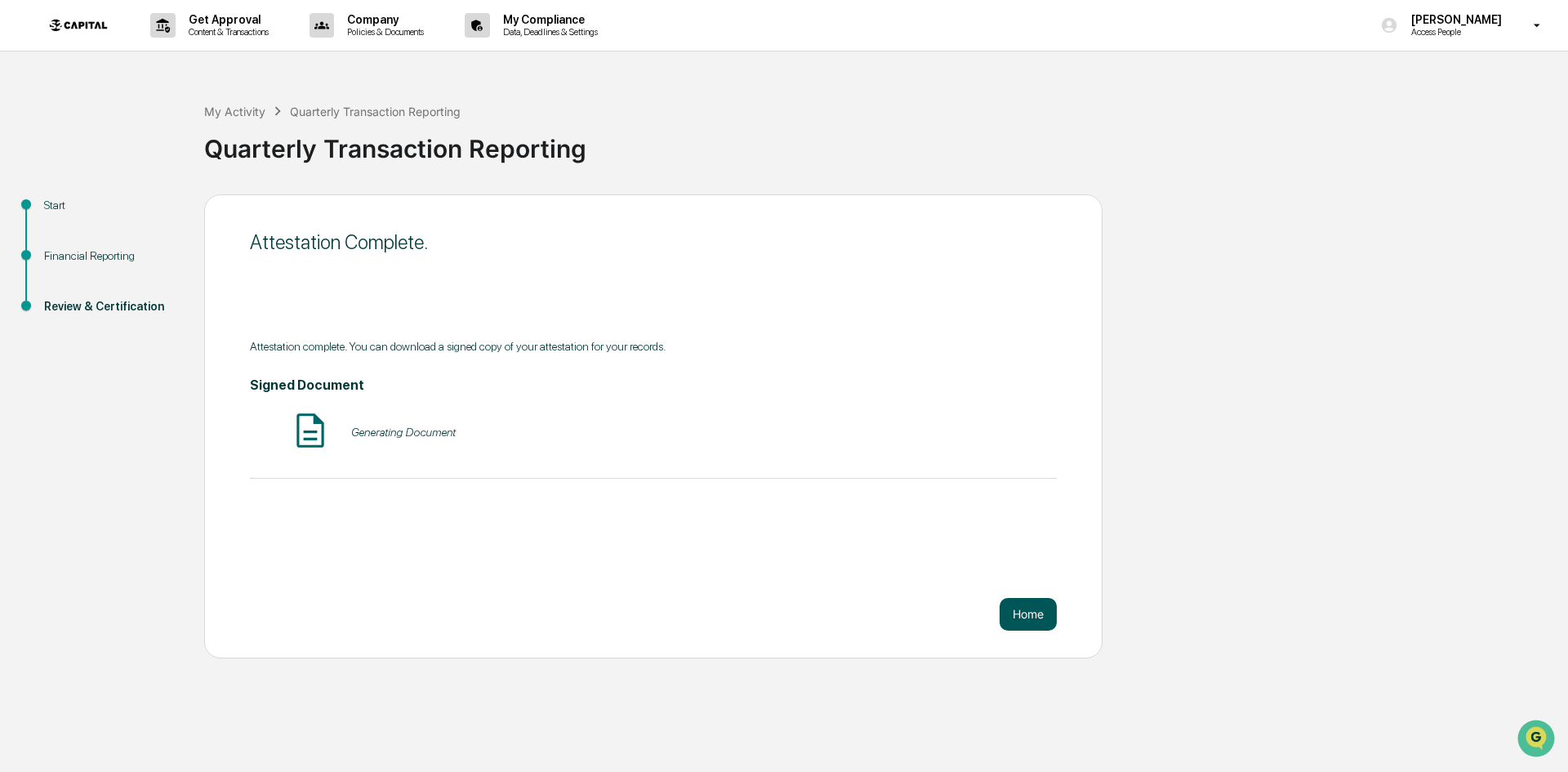
click at [1014, 619] on button "Home" at bounding box center [1028, 614] width 57 height 33
